Goal: Obtain resource: Download file/media

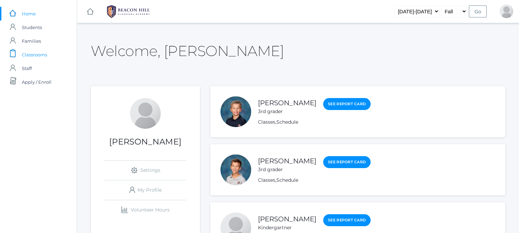
click at [40, 51] on span "Classrooms" at bounding box center [34, 55] width 25 height 14
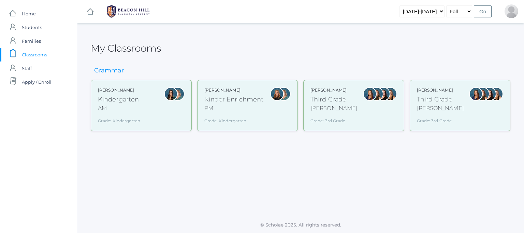
click at [426, 97] on div "Third Grade" at bounding box center [440, 99] width 47 height 9
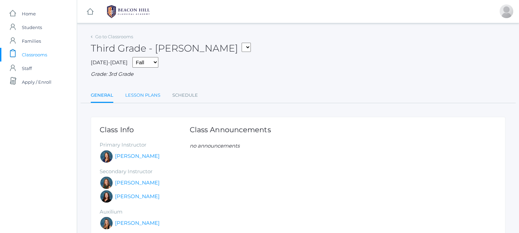
click at [150, 93] on link "Lesson Plans" at bounding box center [142, 95] width 35 height 14
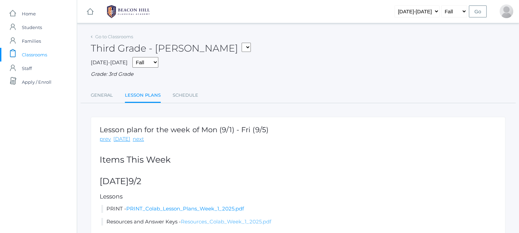
click at [222, 224] on link "Resources_Colab_Week_1_2025.pdf" at bounding box center [226, 221] width 90 height 6
